Goal: Book appointment/travel/reservation

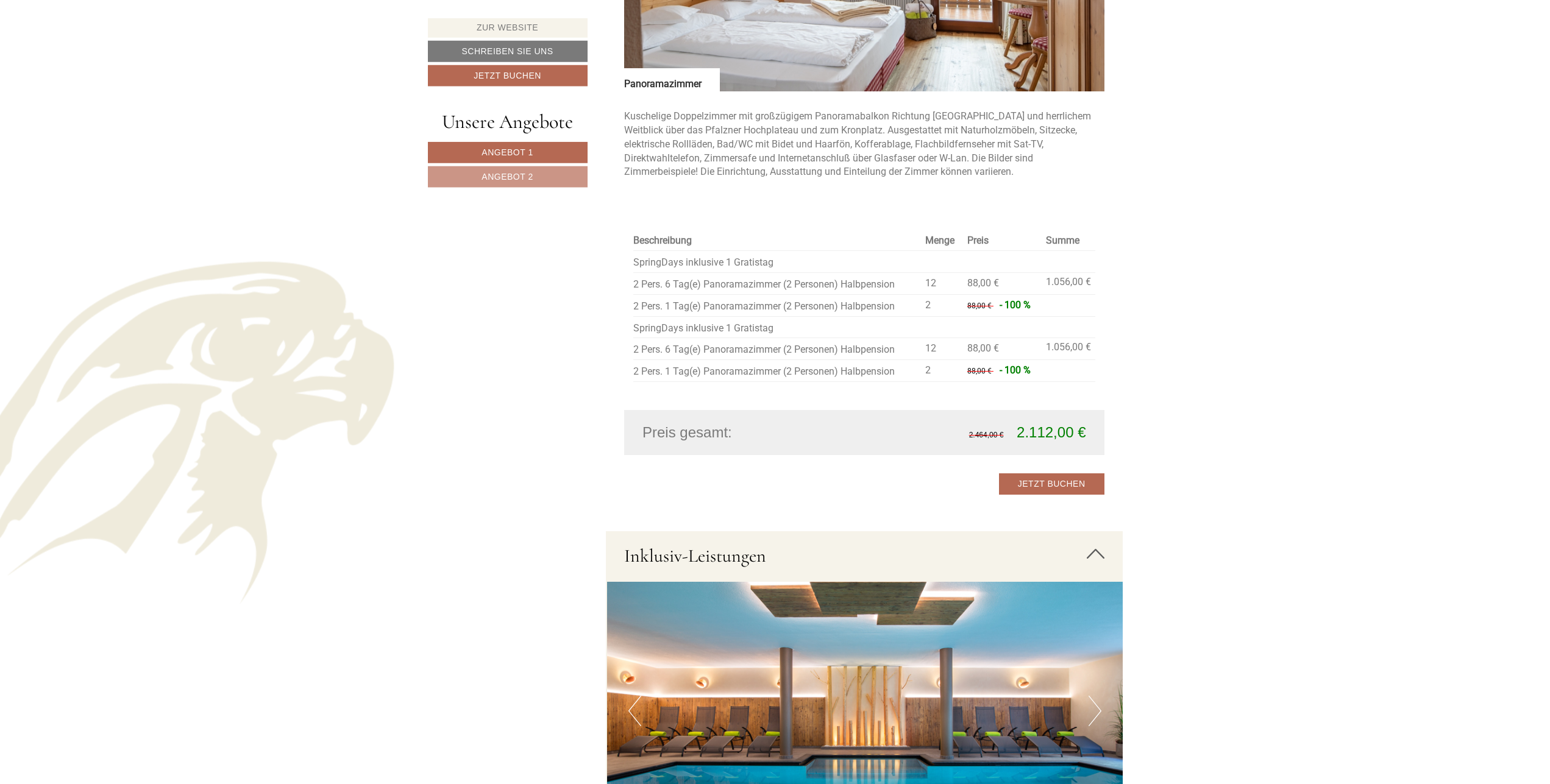
scroll to position [2159, 0]
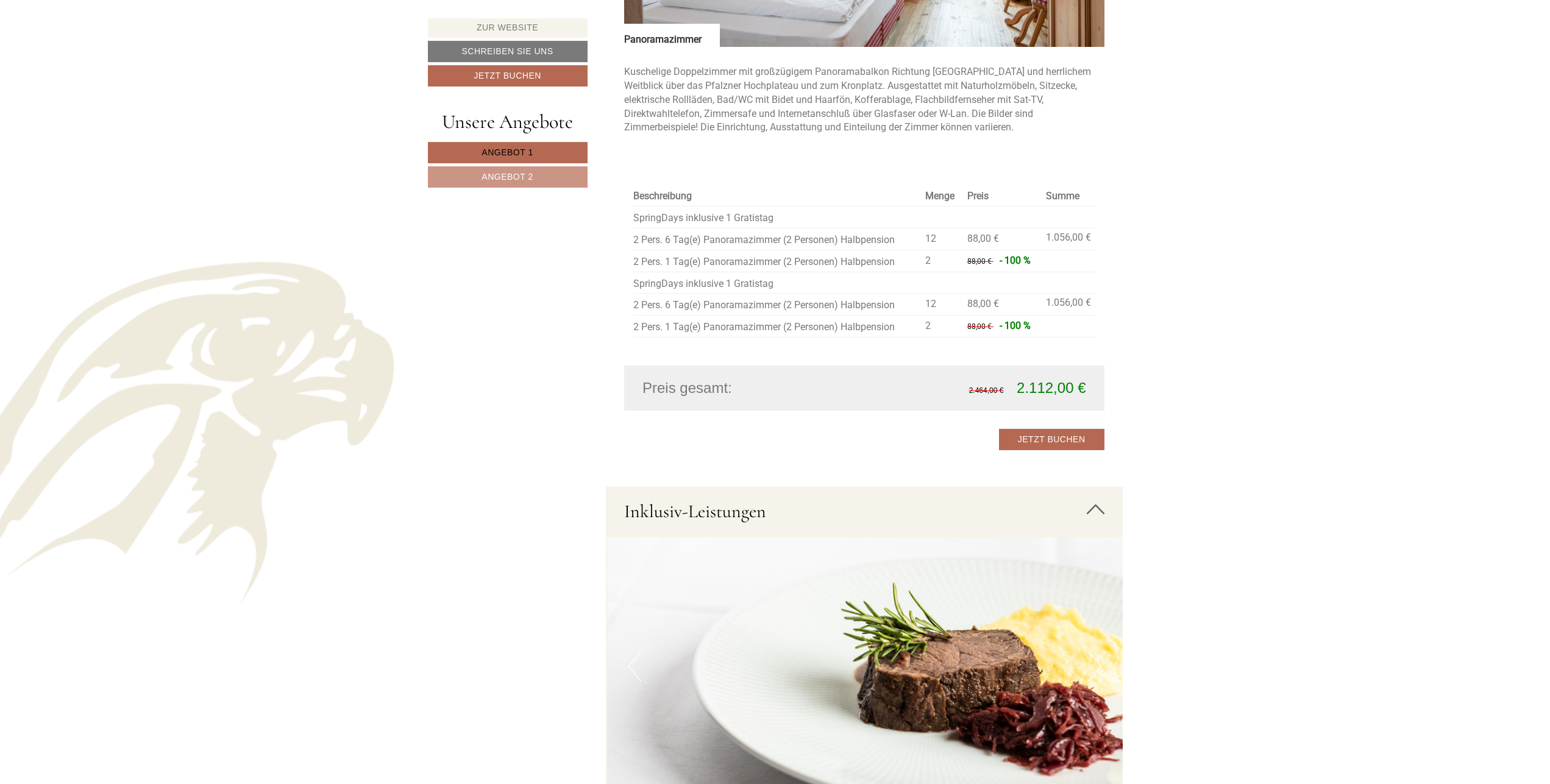
click at [522, 153] on span "Angebot 1" at bounding box center [507, 152] width 51 height 10
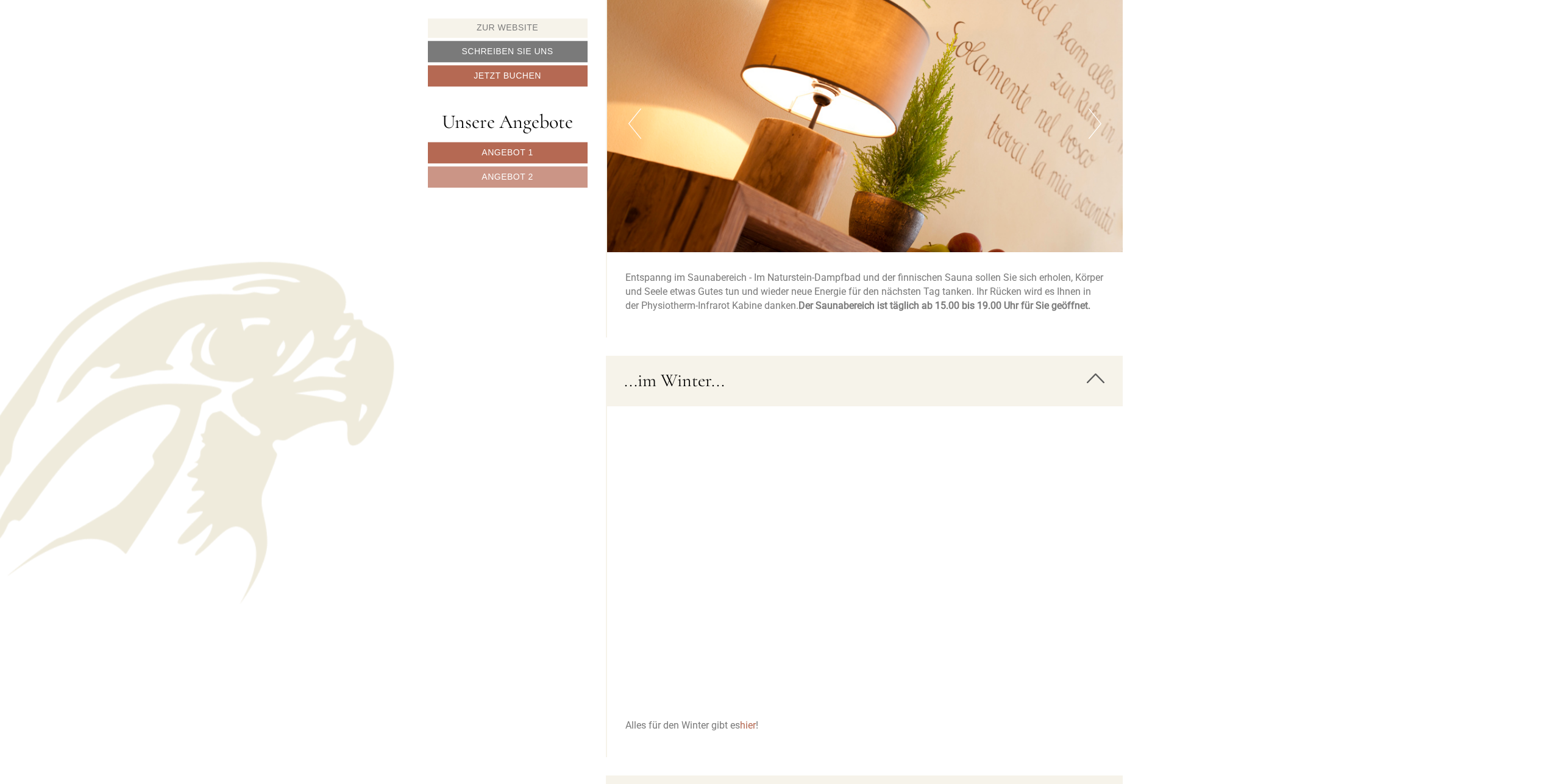
scroll to position [3008, 0]
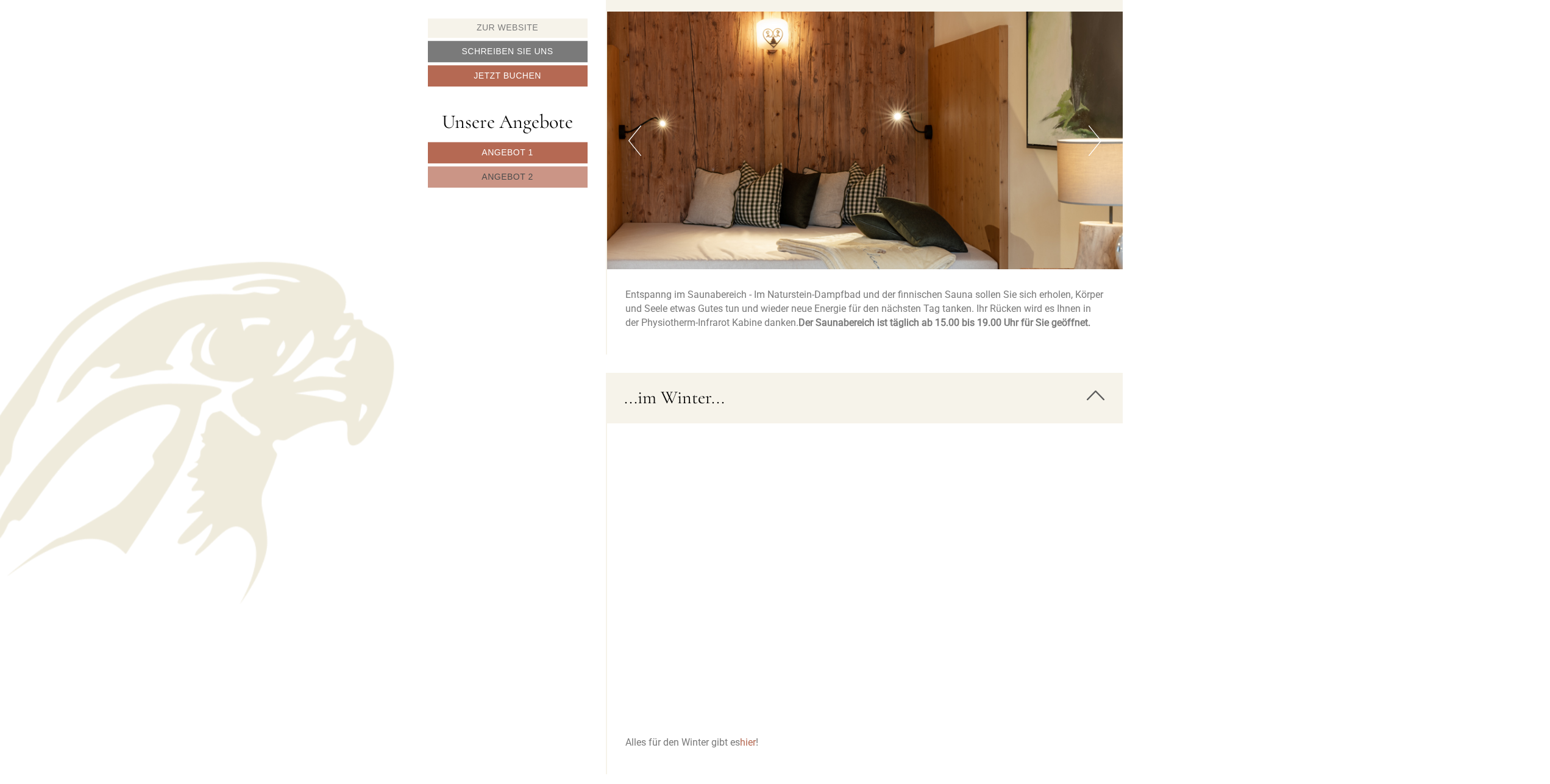
click at [498, 175] on span "Angebot 2" at bounding box center [507, 177] width 51 height 10
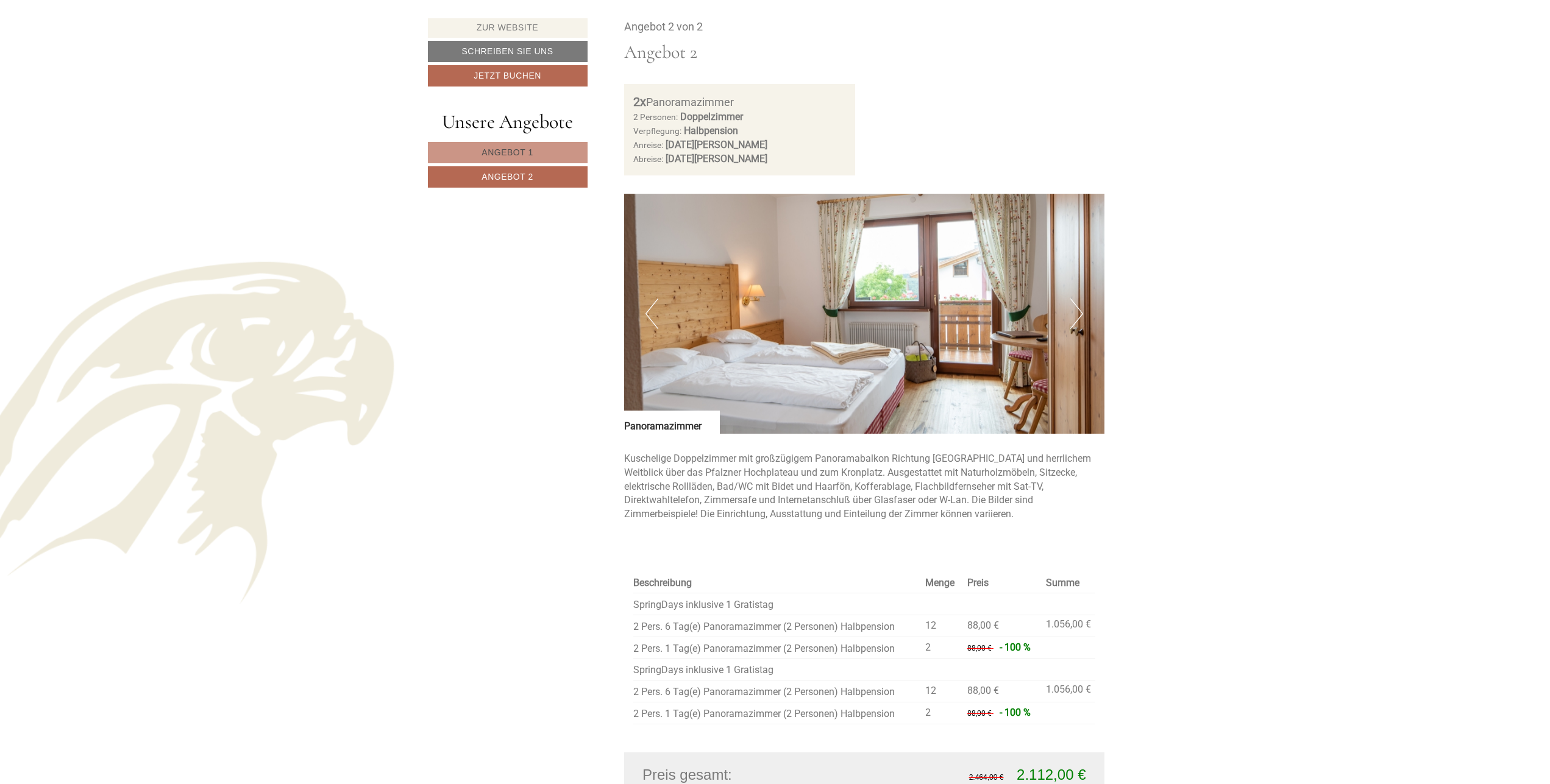
click at [500, 145] on link "Angebot 1" at bounding box center [508, 152] width 160 height 21
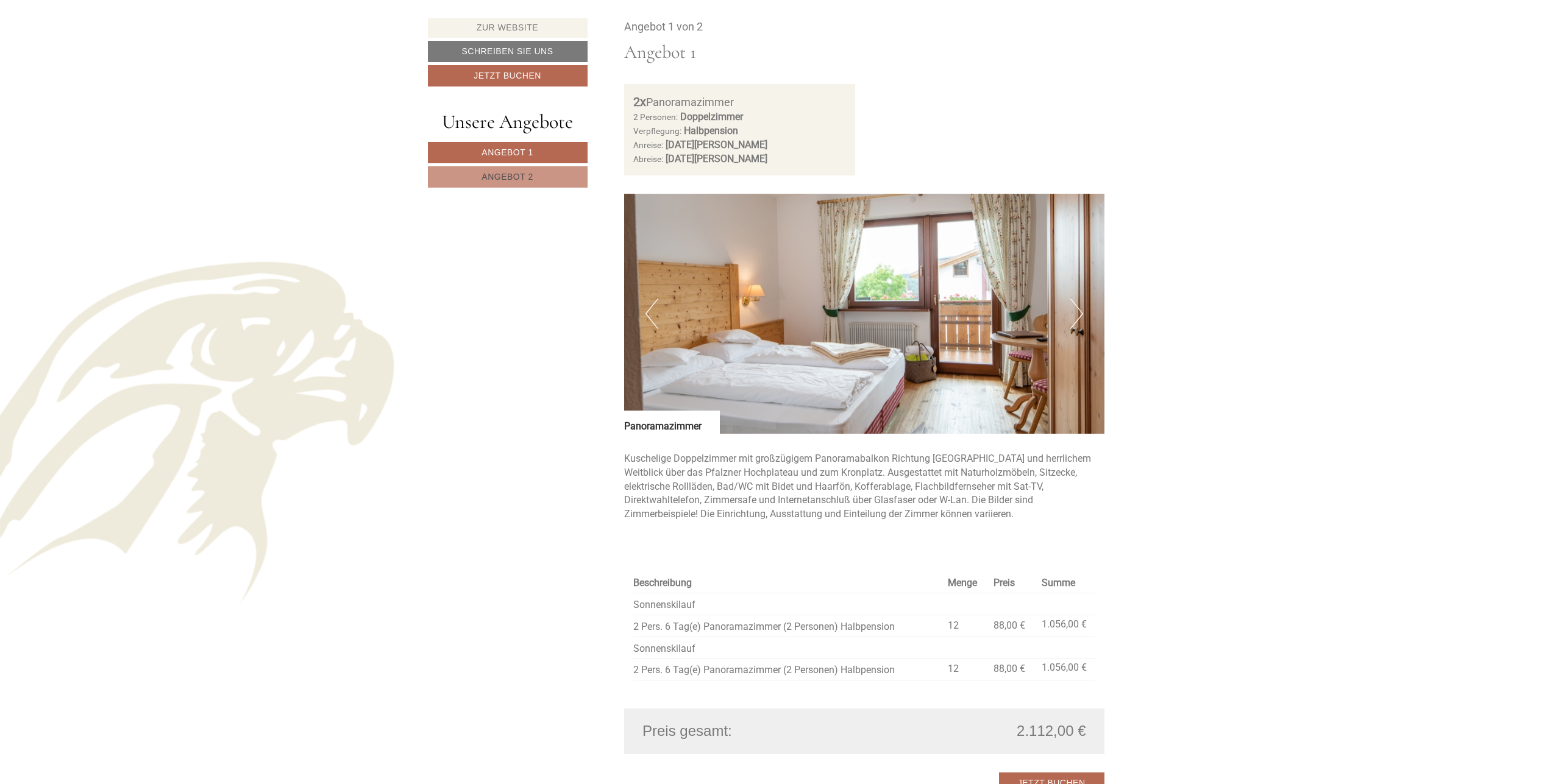
click at [504, 172] on link "Angebot 2" at bounding box center [508, 177] width 160 height 21
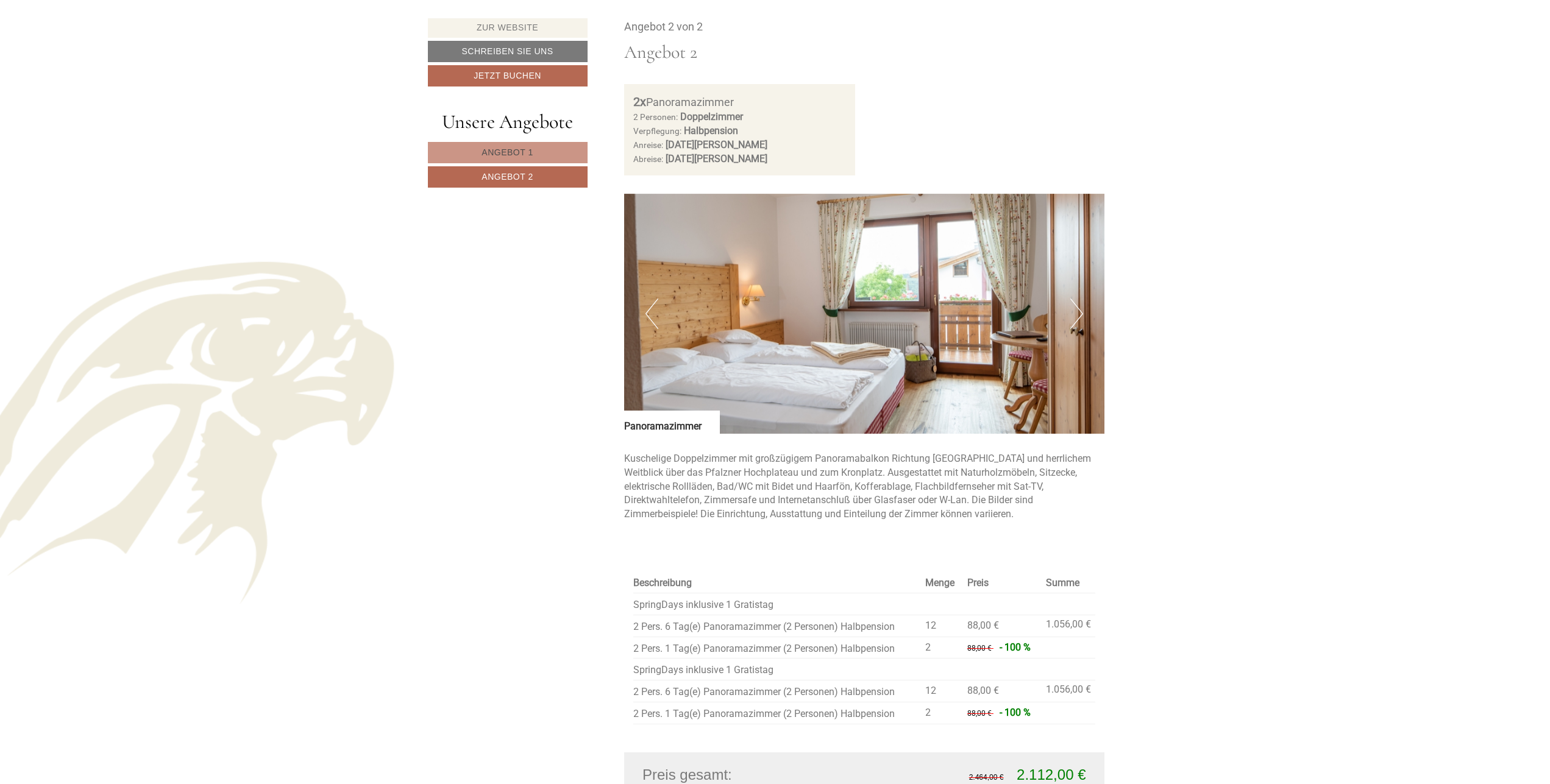
click at [504, 154] on span "Angebot 1" at bounding box center [507, 152] width 51 height 10
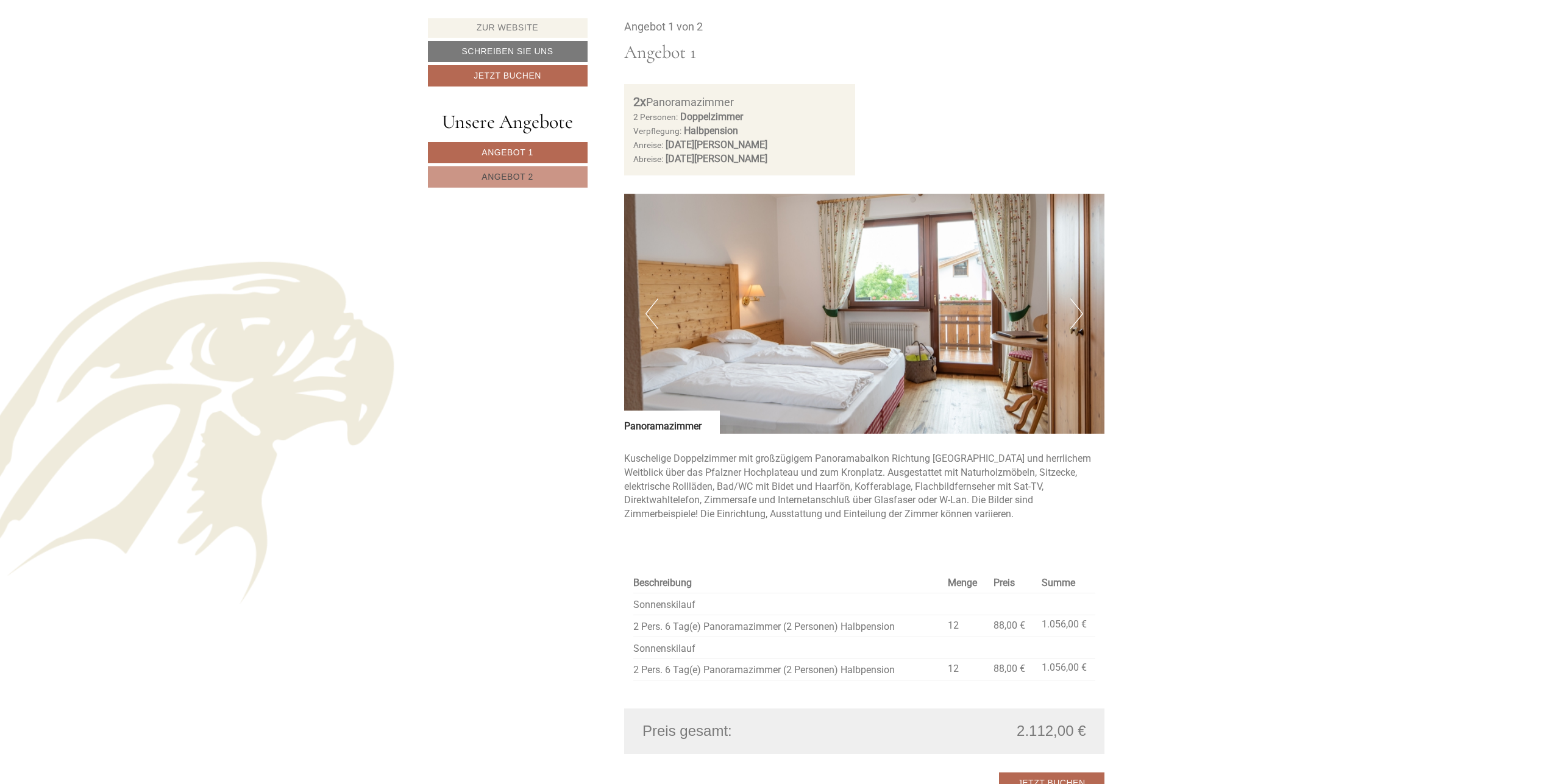
click at [511, 178] on span "Angebot 2" at bounding box center [507, 177] width 51 height 10
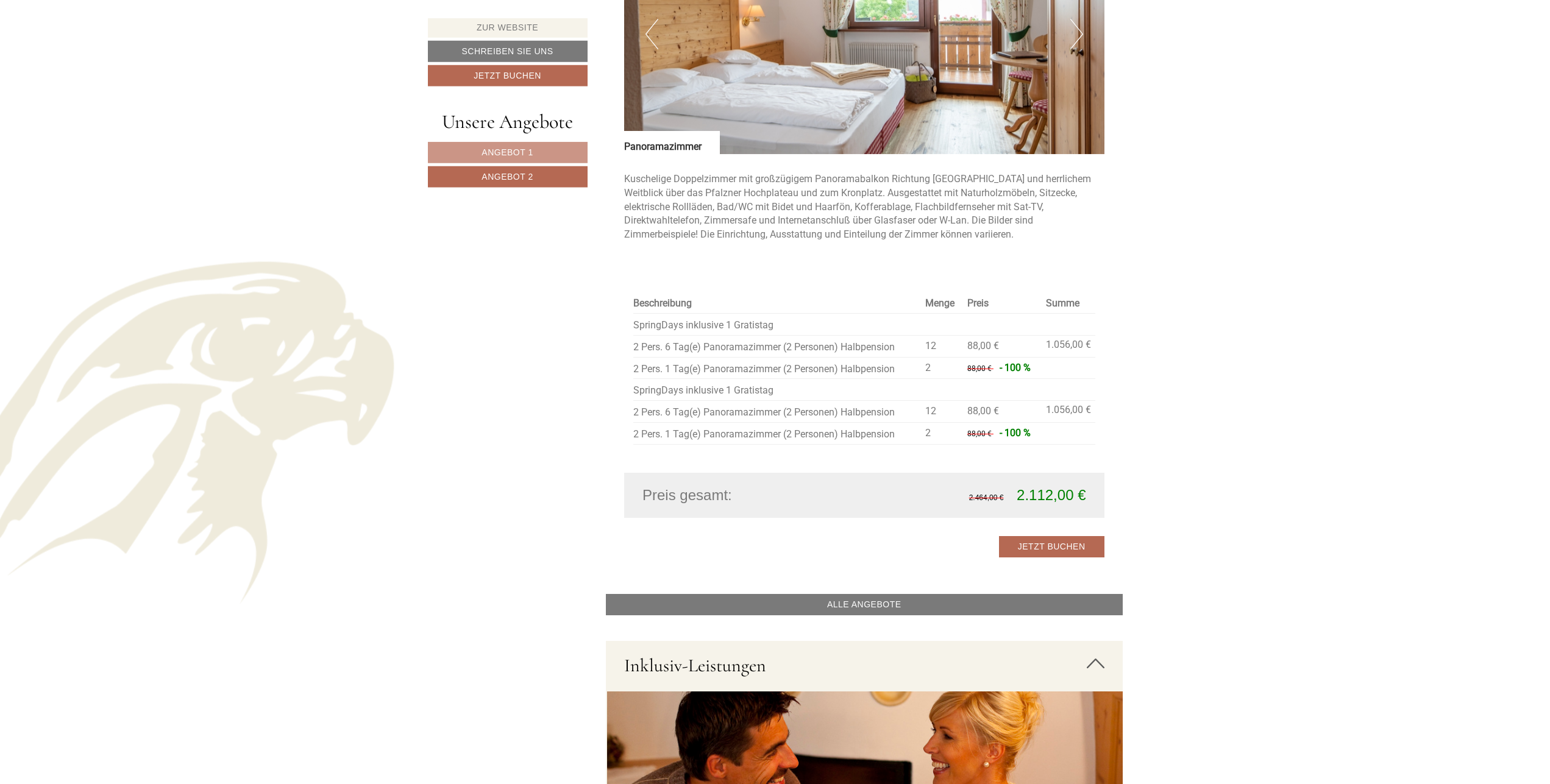
scroll to position [1258, 0]
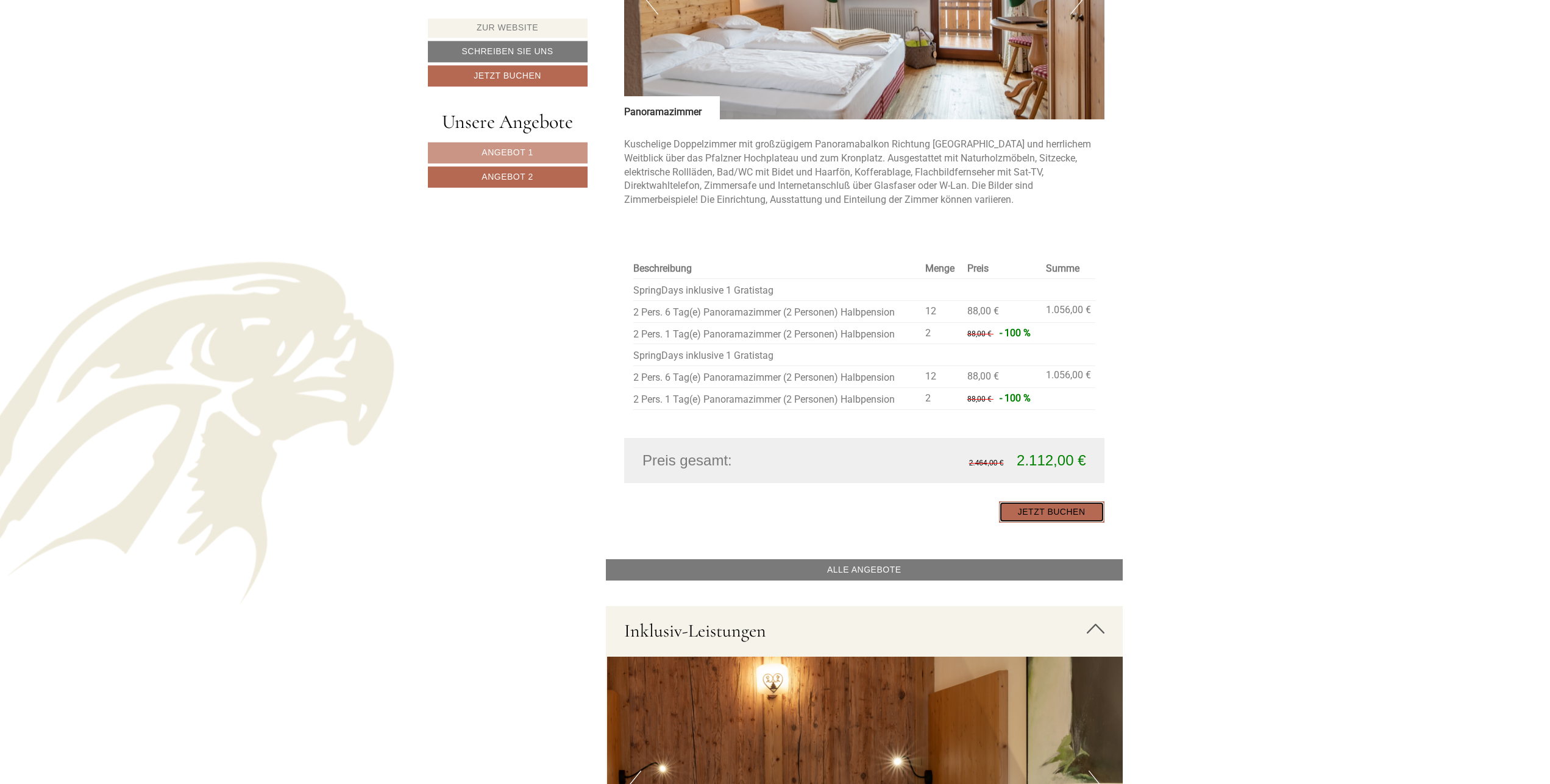
click at [1058, 514] on link "Jetzt buchen" at bounding box center [1051, 512] width 105 height 21
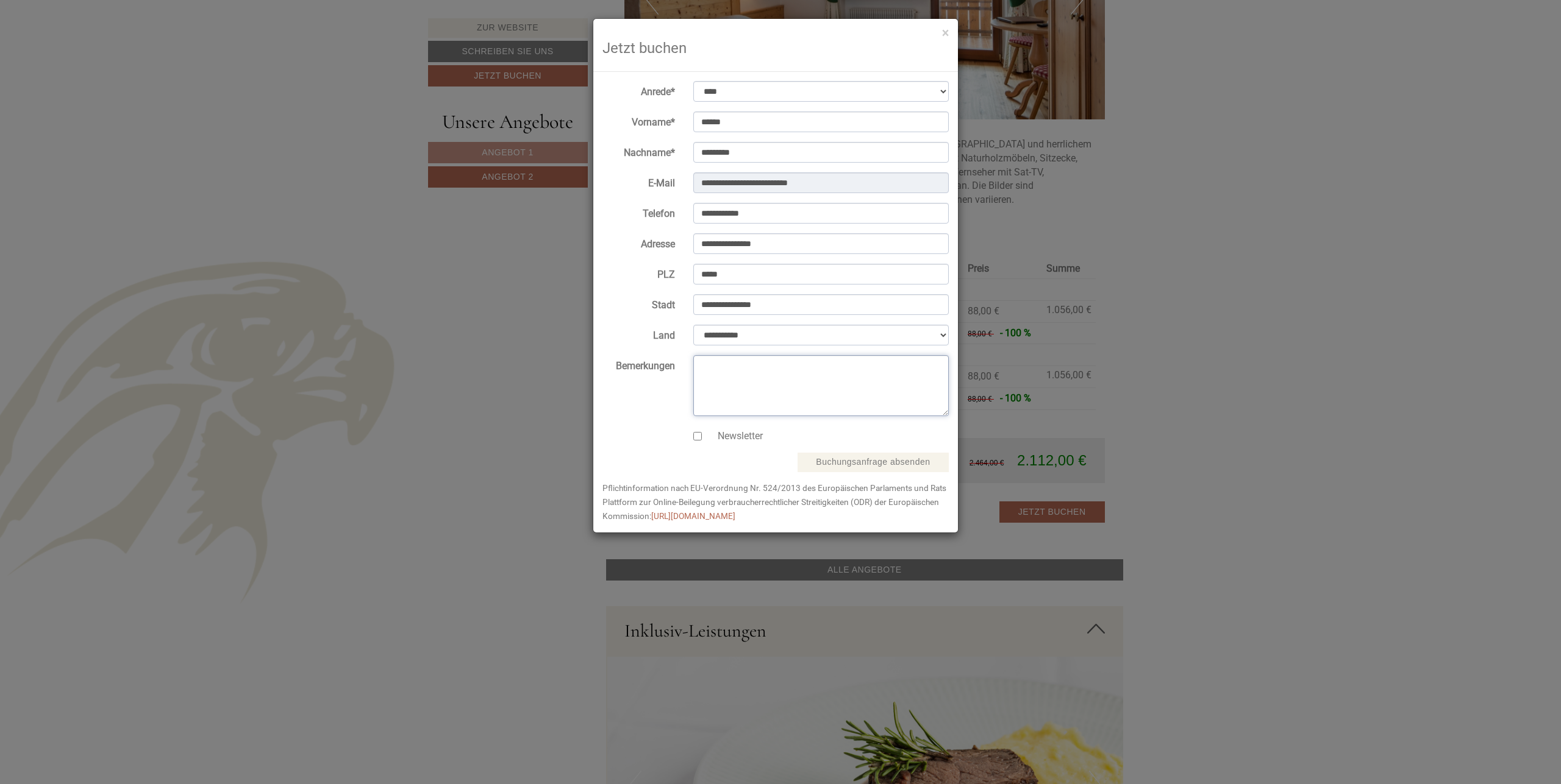
click at [710, 366] on textarea "Bemerkungen" at bounding box center [820, 386] width 256 height 61
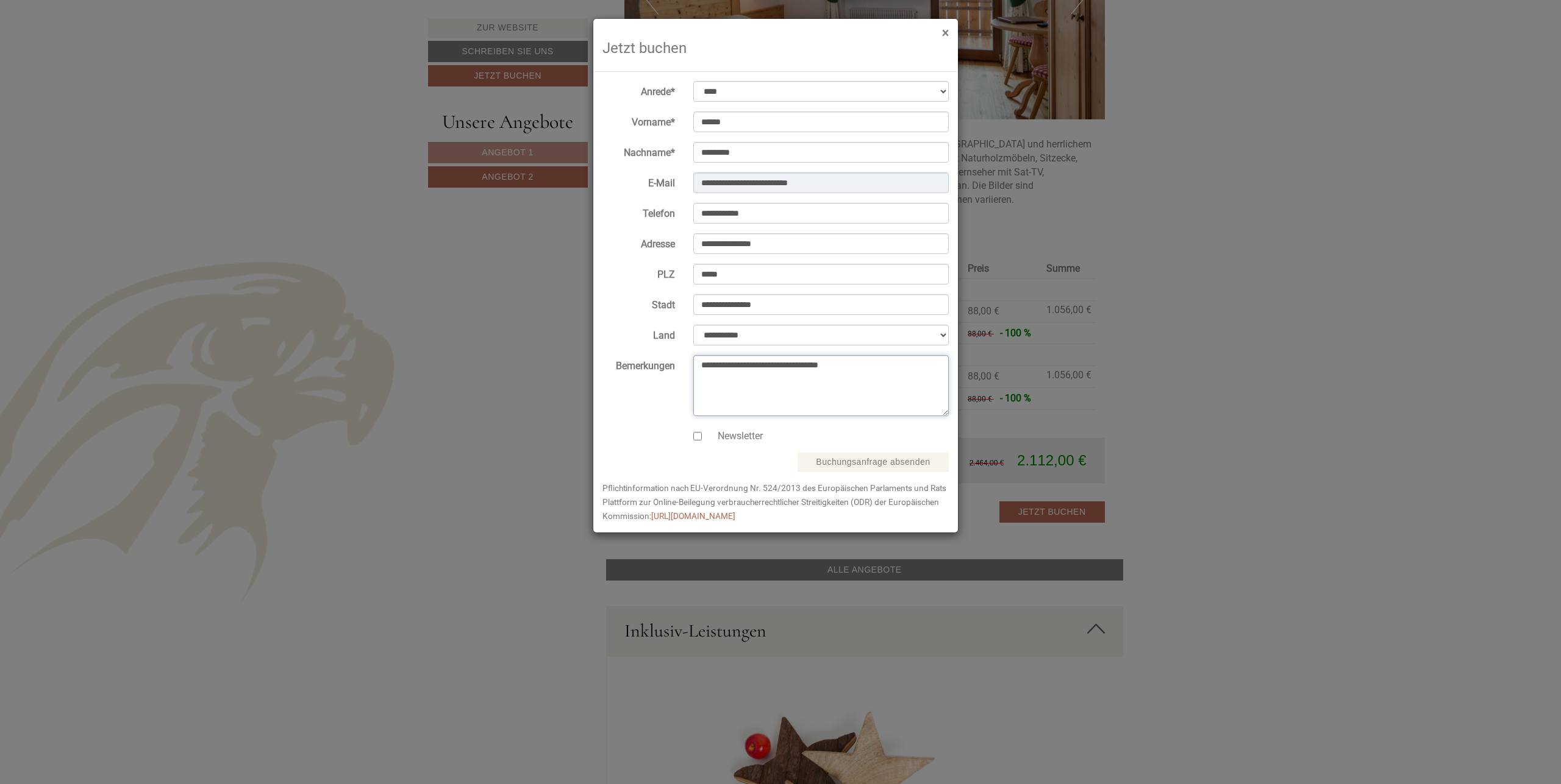
type textarea "**********"
click at [942, 33] on button "×" at bounding box center [945, 33] width 7 height 12
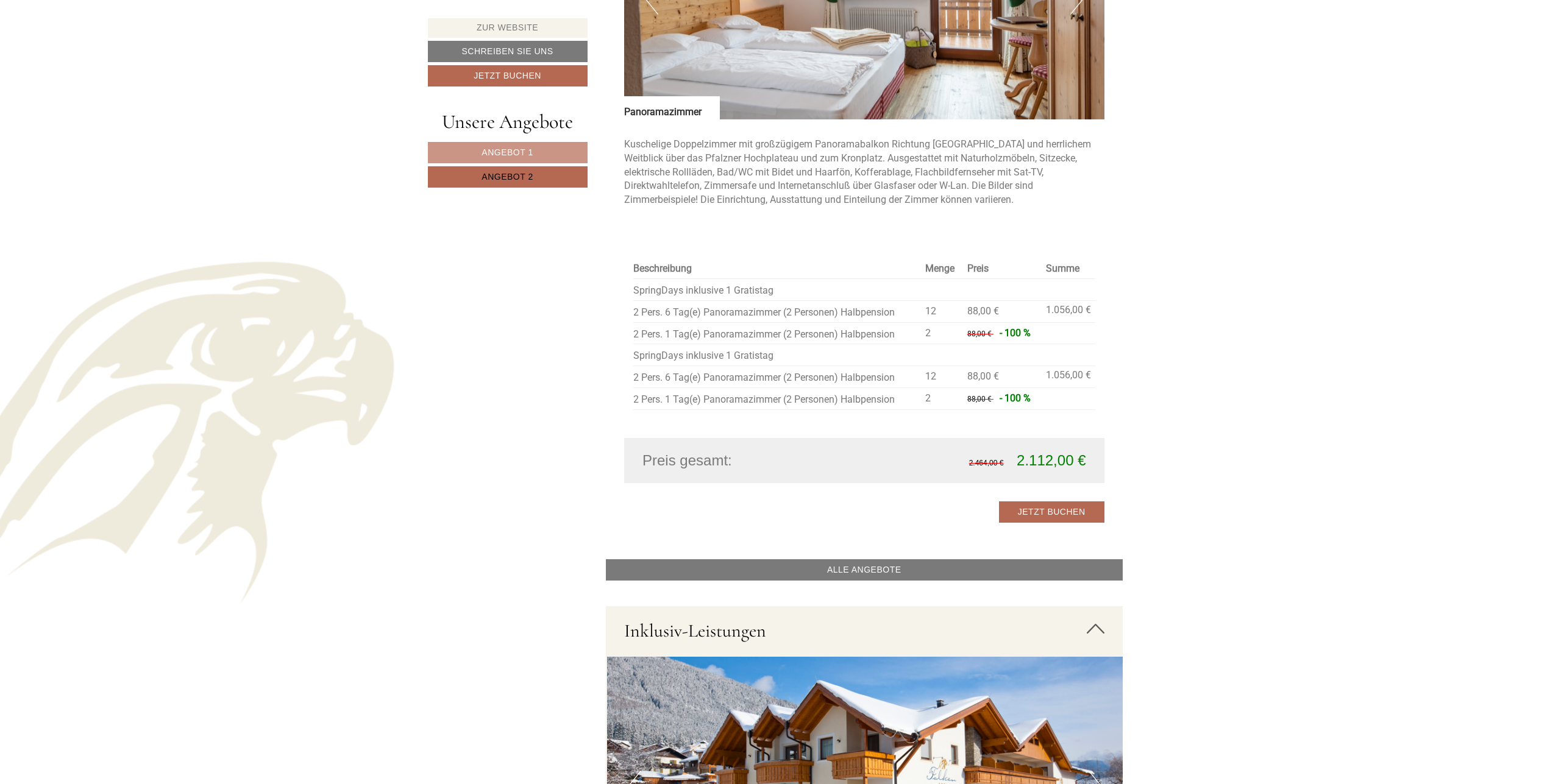
click at [499, 176] on span "Angebot 2" at bounding box center [507, 177] width 51 height 10
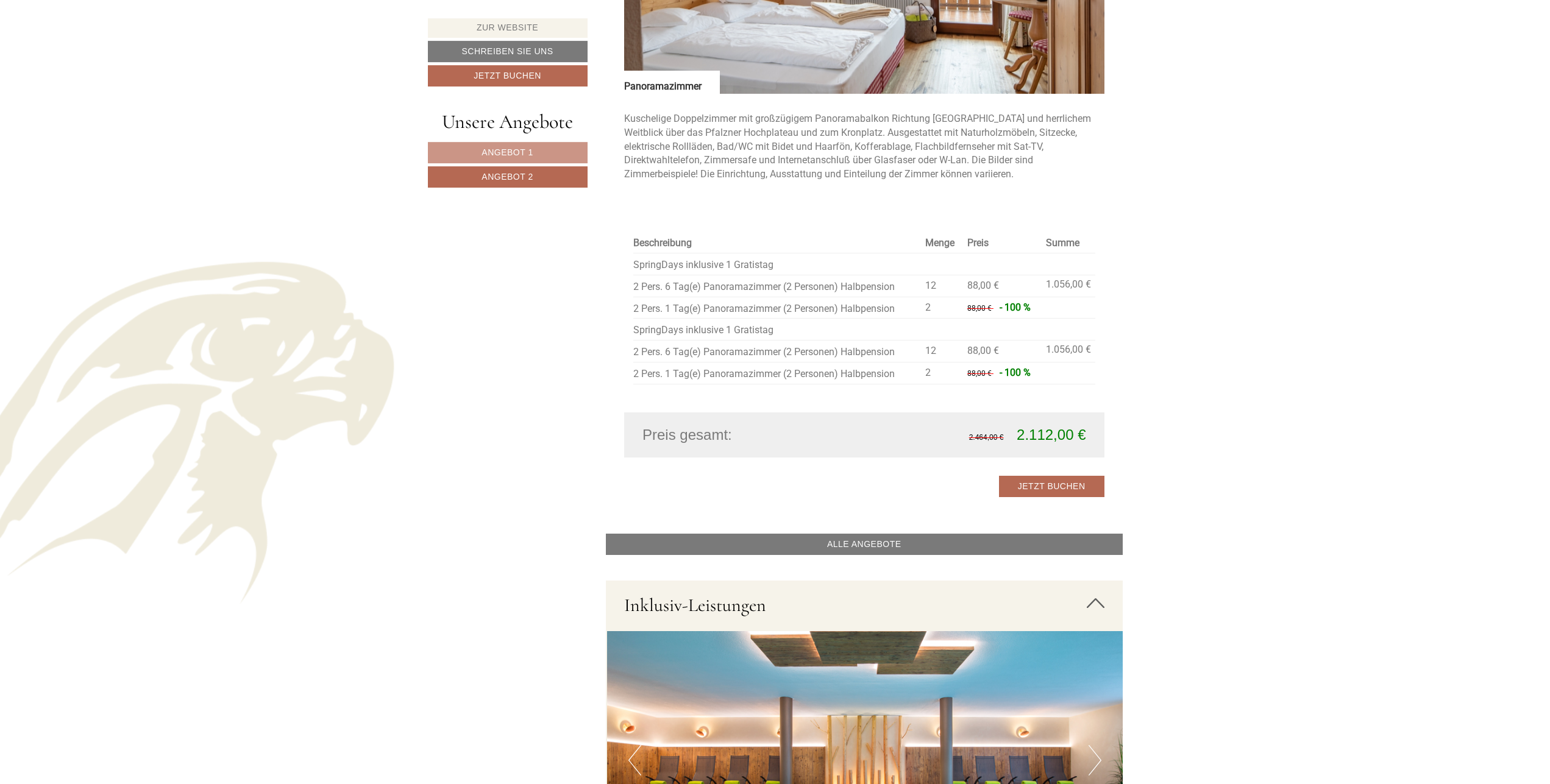
scroll to position [1266, 0]
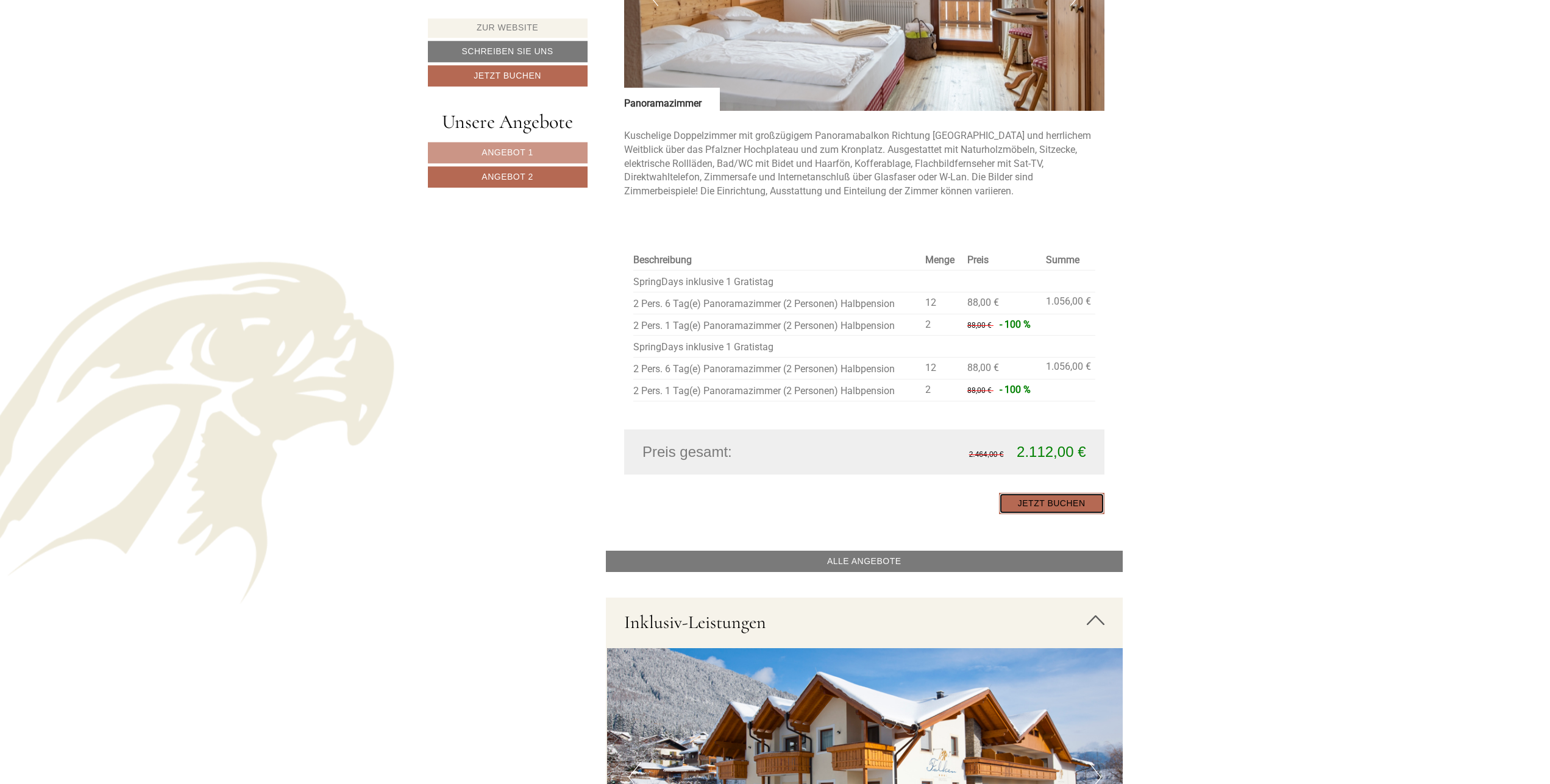
click at [1055, 502] on link "Jetzt buchen" at bounding box center [1051, 504] width 105 height 21
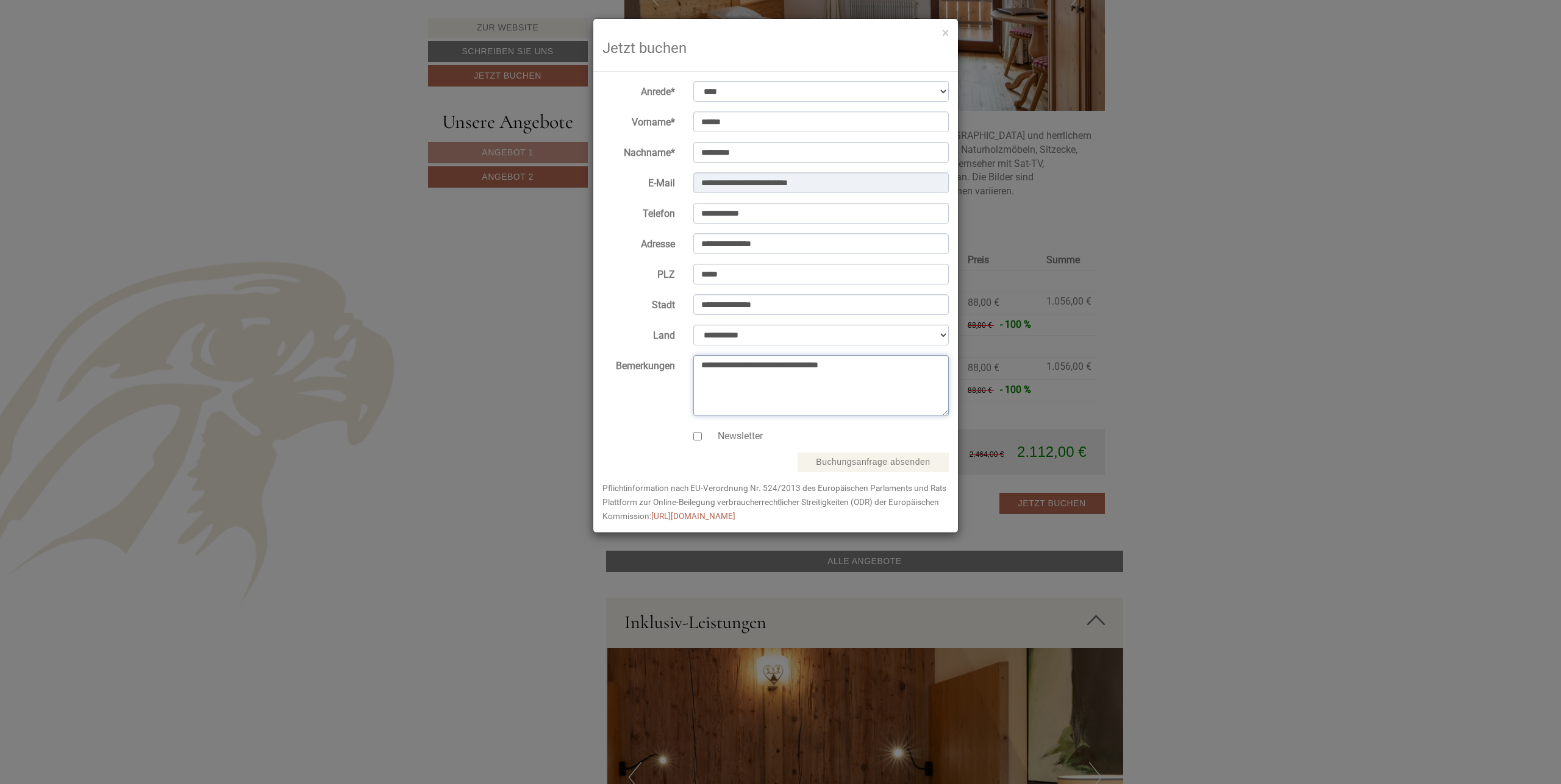
drag, startPoint x: 702, startPoint y: 365, endPoint x: 858, endPoint y: 368, distance: 156.0
click at [858, 368] on textarea "**********" at bounding box center [820, 386] width 256 height 61
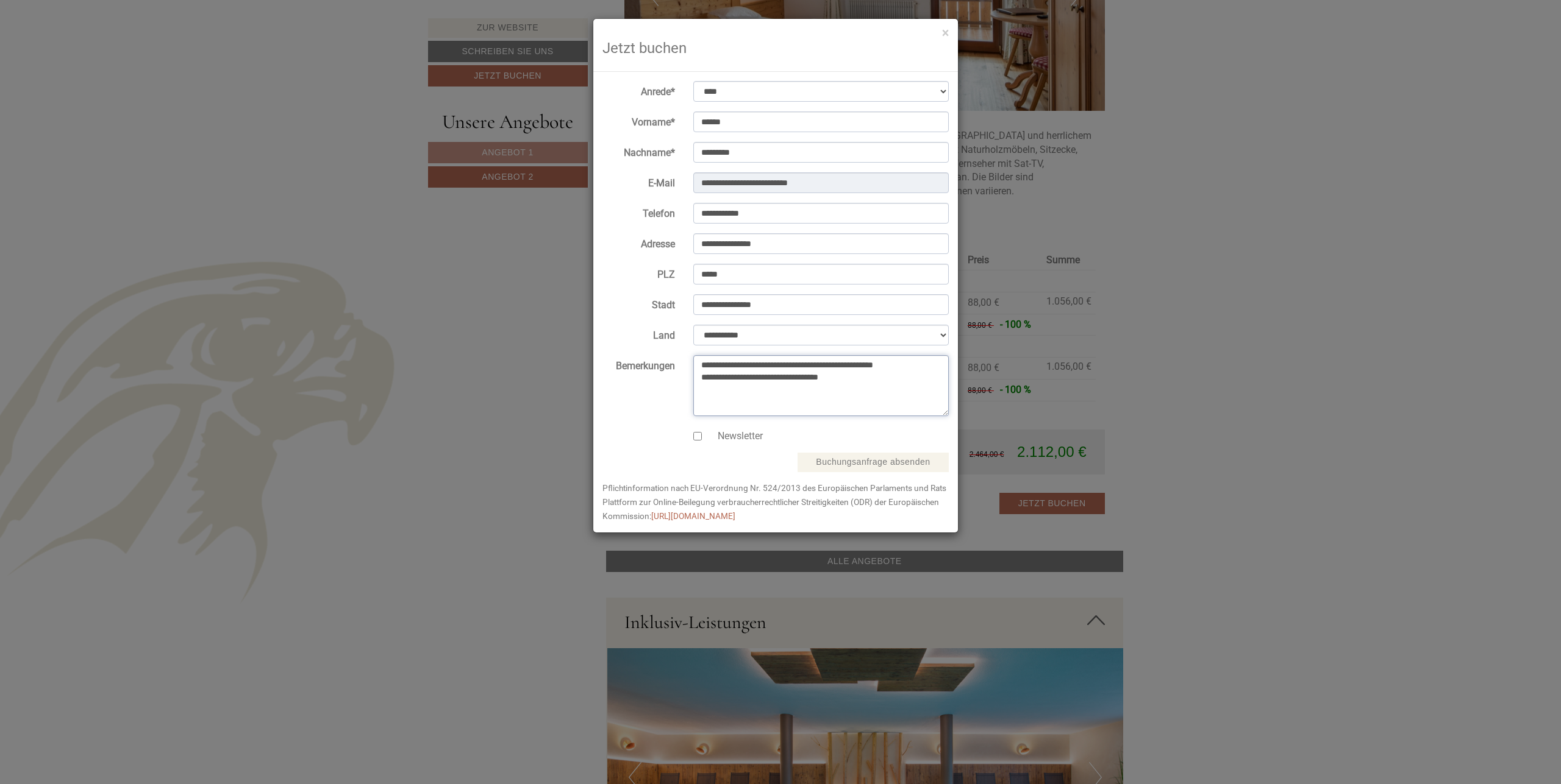
click at [740, 375] on textarea "**********" at bounding box center [820, 386] width 256 height 61
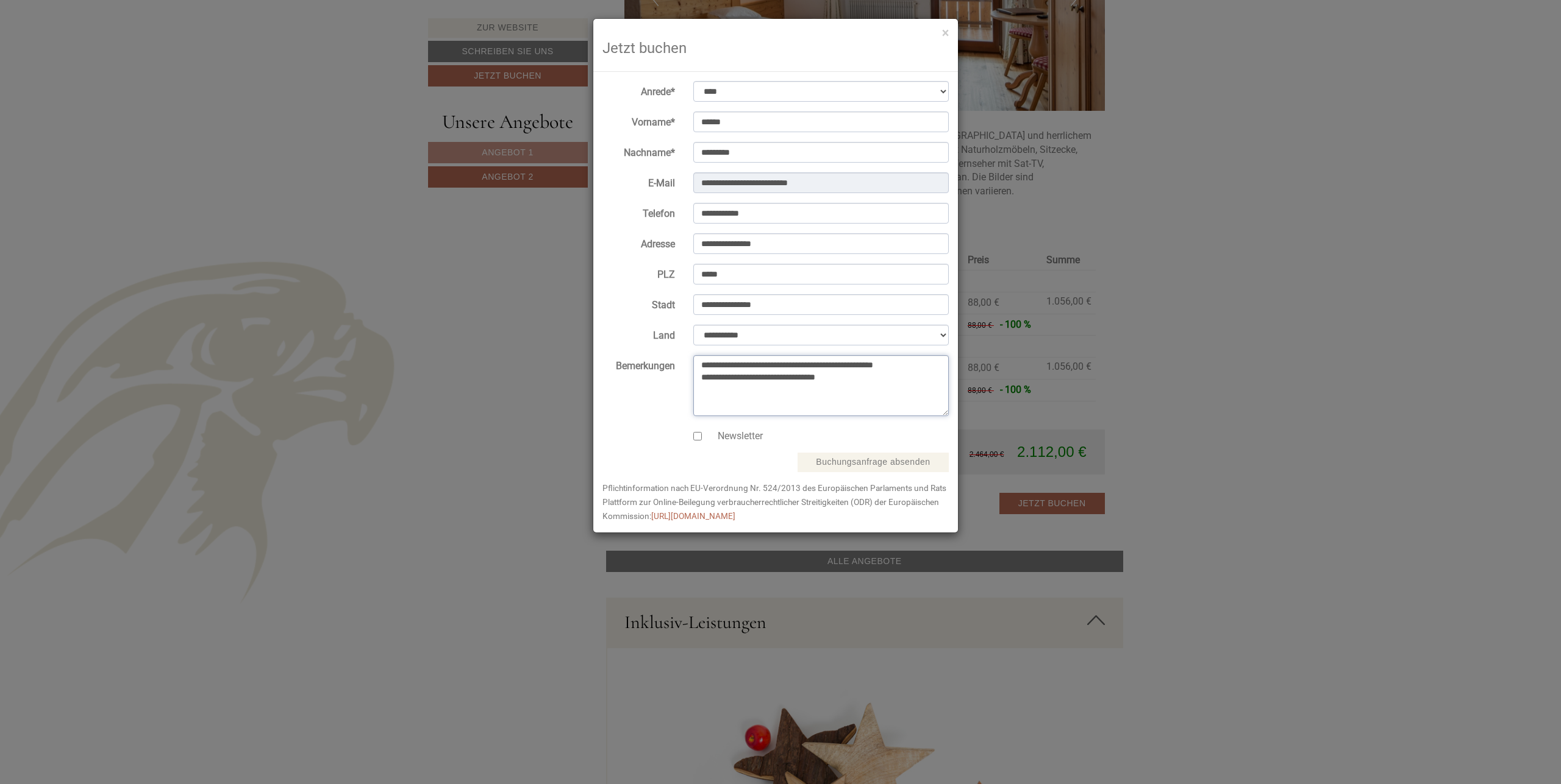
type textarea "**********"
click at [872, 459] on button "Buchungsanfrage absenden" at bounding box center [872, 463] width 150 height 19
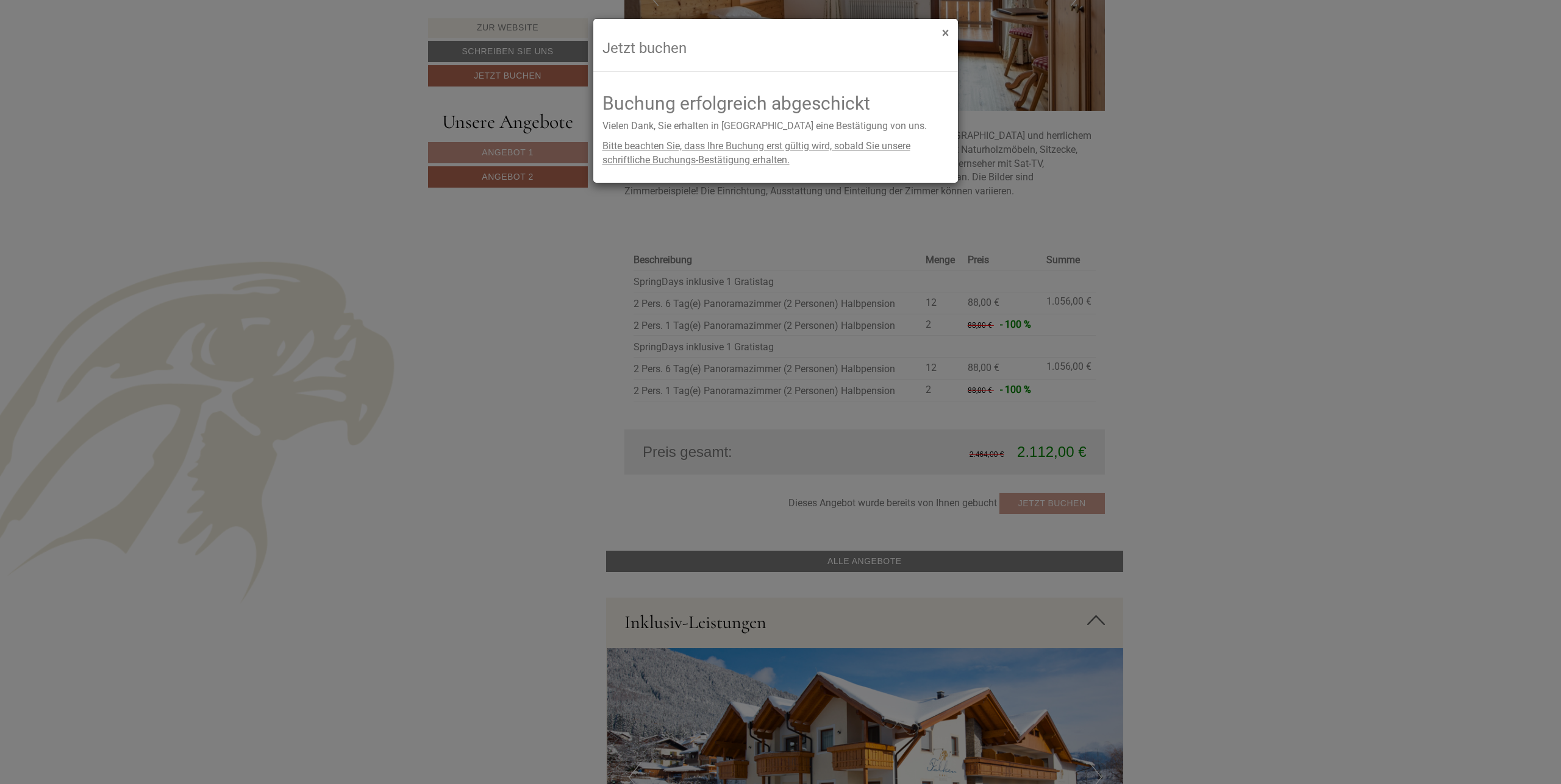
click at [946, 33] on button "×" at bounding box center [945, 33] width 7 height 12
